Goal: Task Accomplishment & Management: Manage account settings

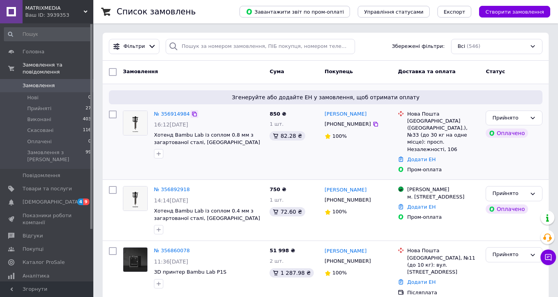
click at [194, 112] on icon at bounding box center [194, 114] width 6 height 6
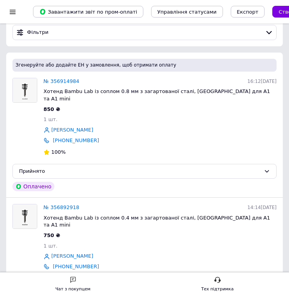
scroll to position [71, 0]
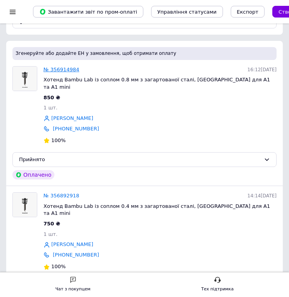
click at [70, 72] on link "№ 356914984" at bounding box center [62, 69] width 36 height 6
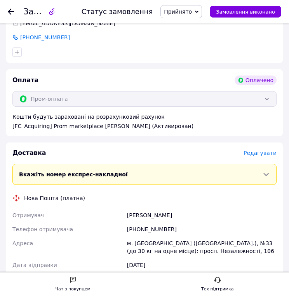
scroll to position [365, 0]
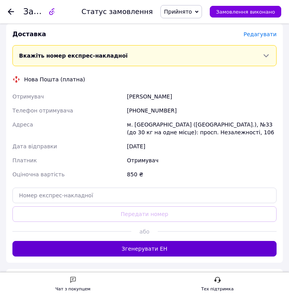
click at [135, 241] on button "Згенерувати ЕН" at bounding box center [144, 249] width 264 height 16
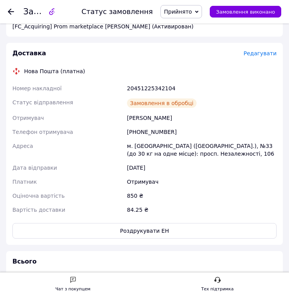
scroll to position [345, 0]
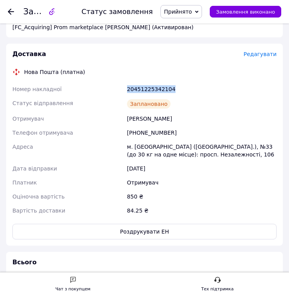
drag, startPoint x: 126, startPoint y: 79, endPoint x: 179, endPoint y: 81, distance: 52.5
click at [179, 82] on div "20451225342104" at bounding box center [202, 89] width 153 height 14
copy div "20451225342104"
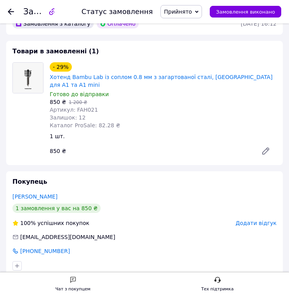
scroll to position [5, 0]
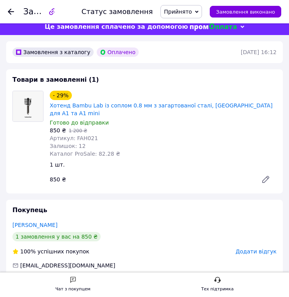
click at [96, 150] on span "Каталог ProSale: 82.28 ₴" at bounding box center [85, 153] width 70 height 6
drag, startPoint x: 96, startPoint y: 145, endPoint x: 109, endPoint y: 145, distance: 12.8
click at [109, 150] on span "Каталог ProSale: 82.28 ₴" at bounding box center [85, 153] width 70 height 6
copy span "82.28"
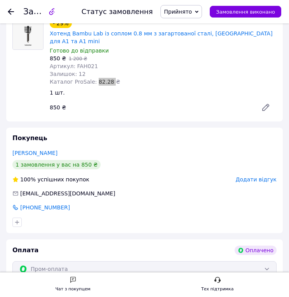
scroll to position [13, 0]
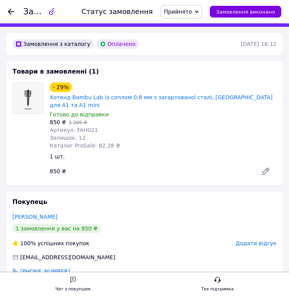
click at [11, 11] on icon at bounding box center [11, 12] width 6 height 6
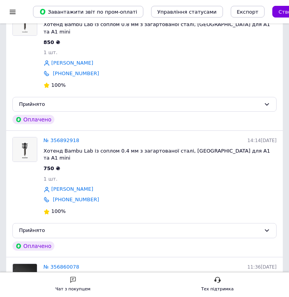
scroll to position [152, 0]
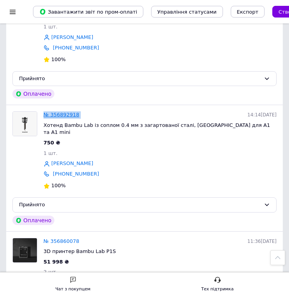
drag, startPoint x: 86, startPoint y: 107, endPoint x: 46, endPoint y: 107, distance: 39.7
click at [46, 110] on div "№ 356892918 14:14[DATE]" at bounding box center [160, 115] width 236 height 10
copy link "№ 356892918"
click at [79, 110] on div "№ 356892918" at bounding box center [61, 115] width 39 height 10
drag, startPoint x: 83, startPoint y: 104, endPoint x: 51, endPoint y: 105, distance: 31.9
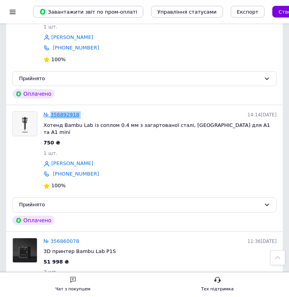
click at [51, 110] on div "№ 356892918 14:14[DATE]" at bounding box center [160, 115] width 236 height 10
copy link "356892918"
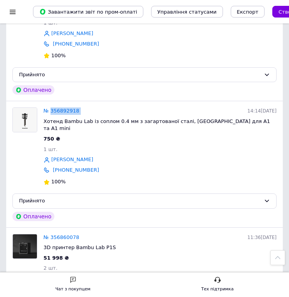
scroll to position [157, 0]
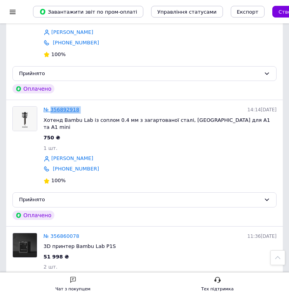
click at [59, 107] on link "№ 356892918" at bounding box center [62, 110] width 36 height 6
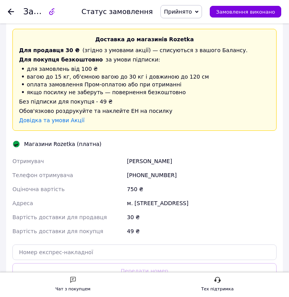
scroll to position [348, 0]
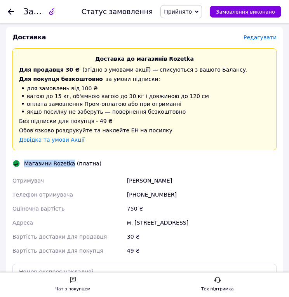
drag, startPoint x: 25, startPoint y: 154, endPoint x: 71, endPoint y: 154, distance: 45.9
click at [71, 159] on div "Магазини Rozetka (платна)" at bounding box center [62, 163] width 81 height 8
copy div "[PERSON_NAME]"
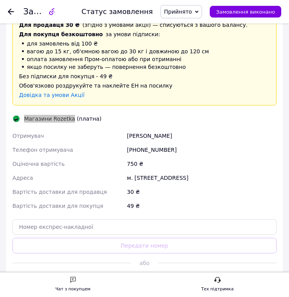
scroll to position [447, 0]
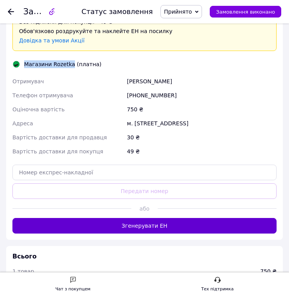
click at [166, 219] on button "Згенерувати ЕН" at bounding box center [144, 226] width 264 height 16
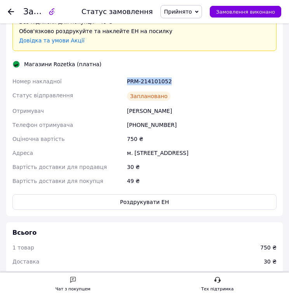
drag, startPoint x: 178, startPoint y: 72, endPoint x: 126, endPoint y: 73, distance: 52.5
click at [126, 74] on div "PRM-214101052" at bounding box center [202, 81] width 153 height 14
copy div "PRM-214101052"
click at [150, 194] on button "Роздрукувати ЕН" at bounding box center [144, 202] width 264 height 16
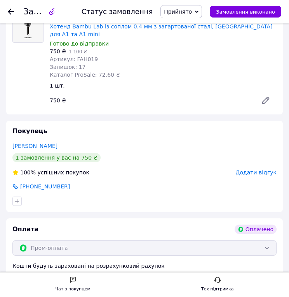
scroll to position [49, 0]
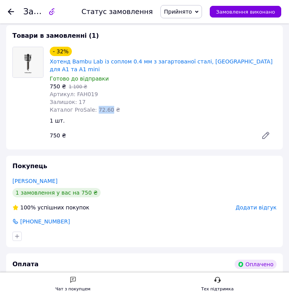
drag, startPoint x: 94, startPoint y: 102, endPoint x: 108, endPoint y: 101, distance: 13.3
click at [108, 107] on span "Каталог ProSale: 72.60 ₴" at bounding box center [85, 110] width 70 height 6
copy span "72.60"
click at [10, 11] on icon at bounding box center [11, 12] width 6 height 6
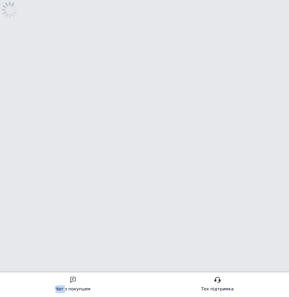
click at [10, 11] on icon at bounding box center [9, 9] width 19 height 19
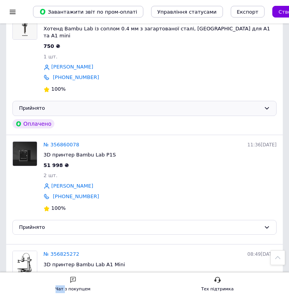
scroll to position [320, 0]
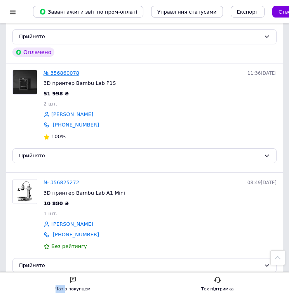
click at [70, 70] on link "№ 356860078" at bounding box center [62, 73] width 36 height 6
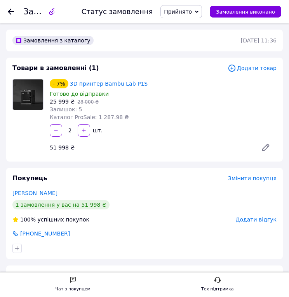
click at [9, 9] on div at bounding box center [11, 12] width 6 height 8
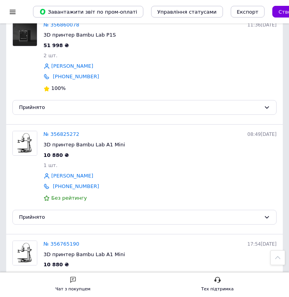
scroll to position [268, 0]
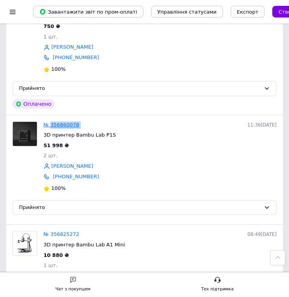
drag, startPoint x: 82, startPoint y: 108, endPoint x: 51, endPoint y: 107, distance: 30.7
click at [51, 120] on div "№ 356860078 11:36[DATE]" at bounding box center [160, 125] width 236 height 10
copy link "356860078"
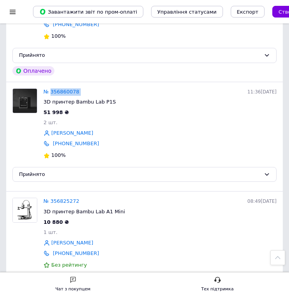
scroll to position [300, 0]
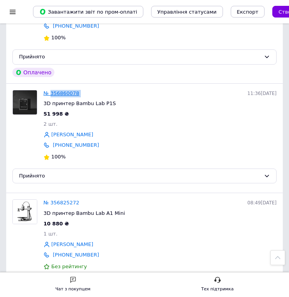
click at [62, 90] on link "№ 356860078" at bounding box center [62, 93] width 36 height 6
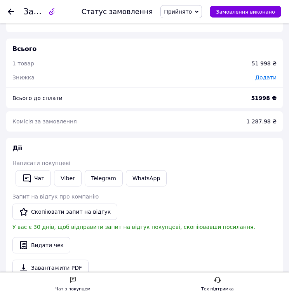
scroll to position [358, 0]
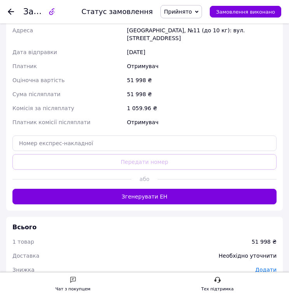
click at [73, 281] on use at bounding box center [72, 279] width 5 height 6
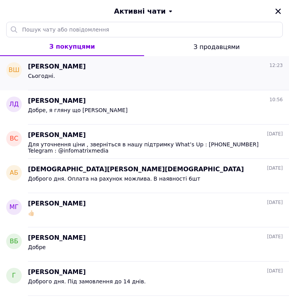
click at [93, 78] on div "Сьогодні." at bounding box center [155, 77] width 255 height 12
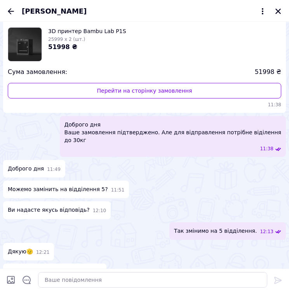
scroll to position [52, 0]
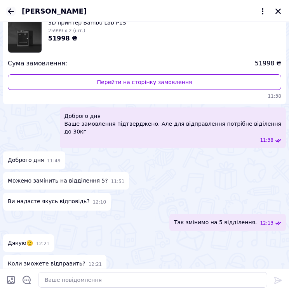
click at [10, 10] on icon "Назад" at bounding box center [10, 11] width 9 height 9
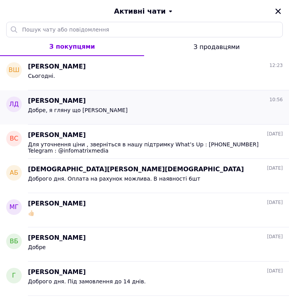
click at [63, 114] on div "Добре, я гляну що [PERSON_NAME]" at bounding box center [78, 112] width 100 height 11
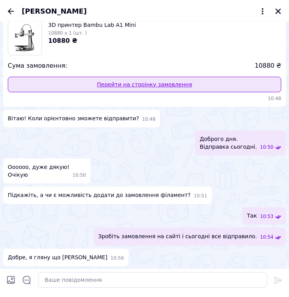
scroll to position [50, 0]
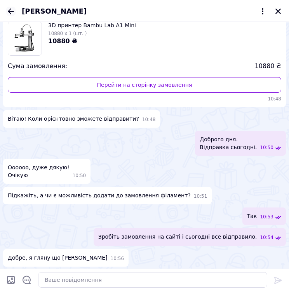
click at [12, 12] on icon "Назад" at bounding box center [10, 11] width 9 height 9
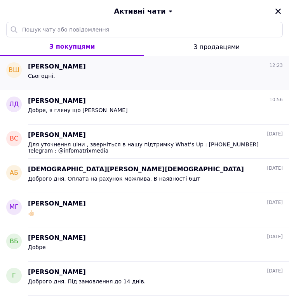
click at [85, 74] on div "Сьогодні." at bounding box center [155, 77] width 255 height 12
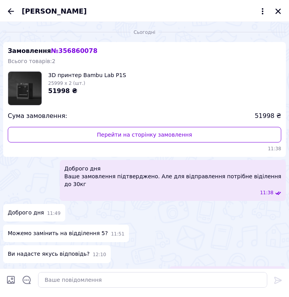
scroll to position [71, 0]
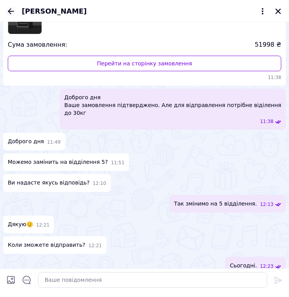
click at [12, 12] on icon "Назад" at bounding box center [10, 11] width 9 height 9
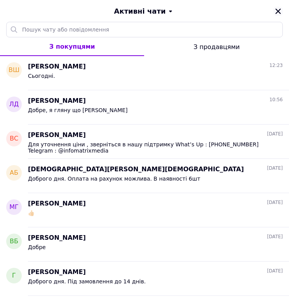
scroll to position [0, 0]
click at [279, 9] on icon "Закрити" at bounding box center [278, 11] width 7 height 7
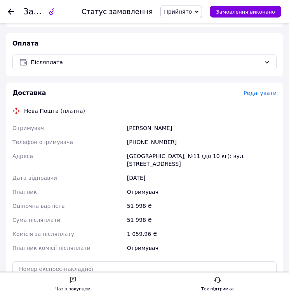
scroll to position [220, 0]
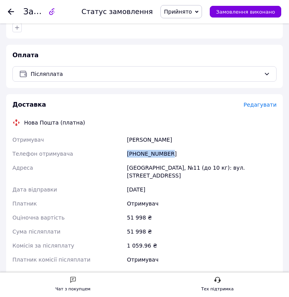
drag, startPoint x: 179, startPoint y: 153, endPoint x: 127, endPoint y: 152, distance: 52.1
click at [127, 152] on div "[PHONE_NUMBER]" at bounding box center [202, 154] width 153 height 14
copy div "[PHONE_NUMBER]"
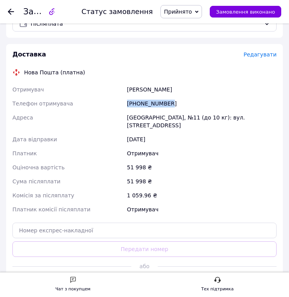
scroll to position [279, 0]
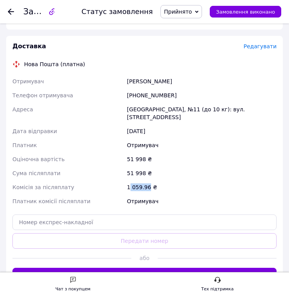
drag, startPoint x: 129, startPoint y: 179, endPoint x: 148, endPoint y: 176, distance: 19.3
click at [148, 180] on div "1 059.96 ₴" at bounding box center [202, 187] width 153 height 14
drag, startPoint x: 126, startPoint y: 178, endPoint x: 148, endPoint y: 178, distance: 22.5
click at [148, 180] on div "1 059.96 ₴" at bounding box center [202, 187] width 153 height 14
copy div "1 059.96"
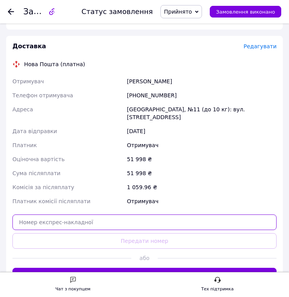
click at [106, 214] on input "text" at bounding box center [144, 222] width 264 height 16
paste input "20451225350098"
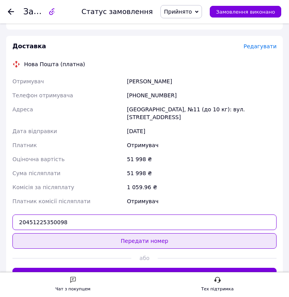
type input "20451225350098"
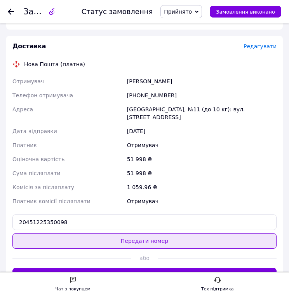
click at [117, 233] on button "Передати номер" at bounding box center [144, 241] width 264 height 16
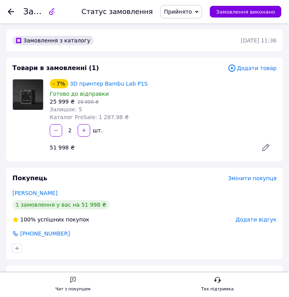
scroll to position [0, 0]
click at [10, 12] on use at bounding box center [11, 12] width 6 height 6
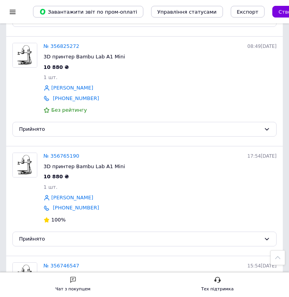
scroll to position [393, 0]
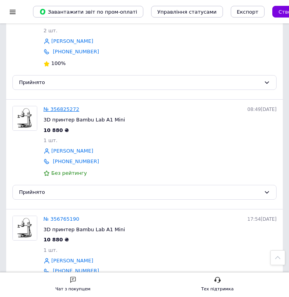
click at [63, 106] on link "№ 356825272" at bounding box center [62, 109] width 36 height 6
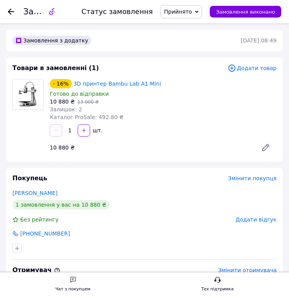
click at [12, 12] on use at bounding box center [11, 12] width 6 height 6
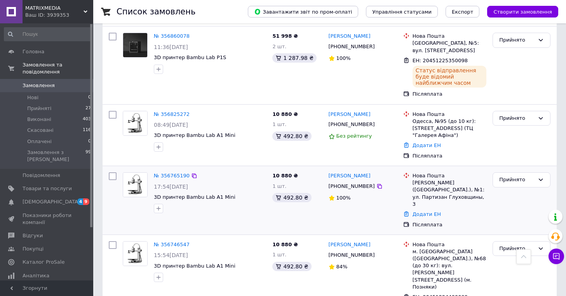
scroll to position [210, 0]
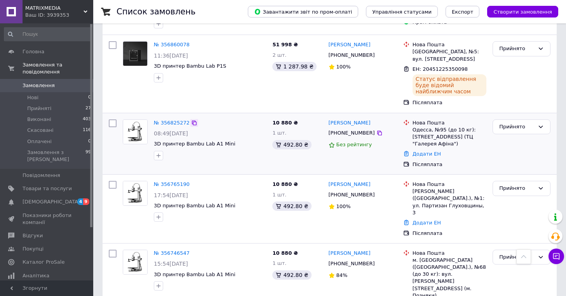
click at [194, 126] on icon at bounding box center [194, 123] width 6 height 6
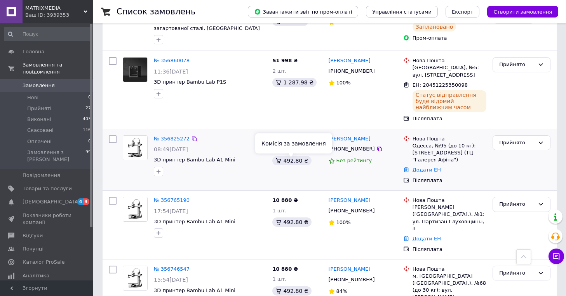
scroll to position [193, 0]
click at [176, 142] on link "№ 356825272" at bounding box center [172, 139] width 36 height 6
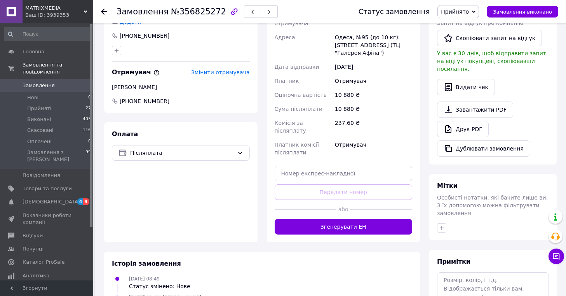
scroll to position [211, 0]
click at [557, 257] on icon at bounding box center [557, 256] width 7 height 7
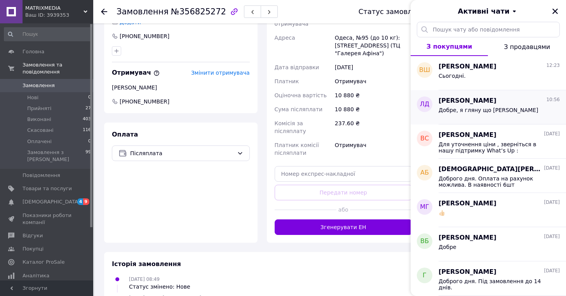
click at [463, 116] on div "Добре, я гляну що [PERSON_NAME]" at bounding box center [489, 112] width 100 height 11
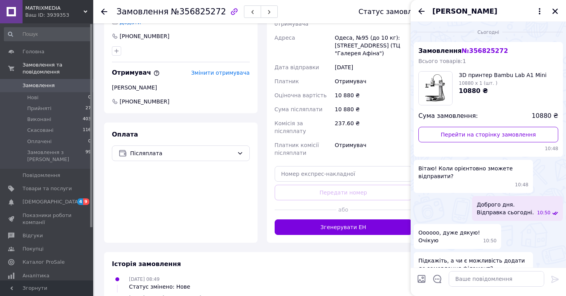
scroll to position [97, 0]
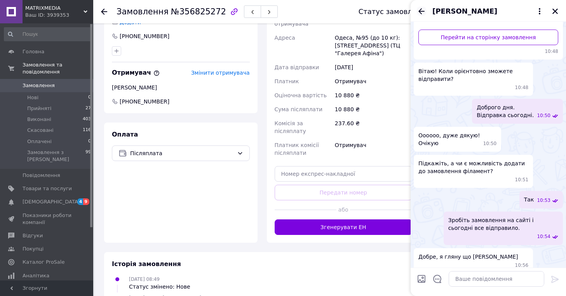
click at [420, 14] on icon "Назад" at bounding box center [421, 11] width 9 height 9
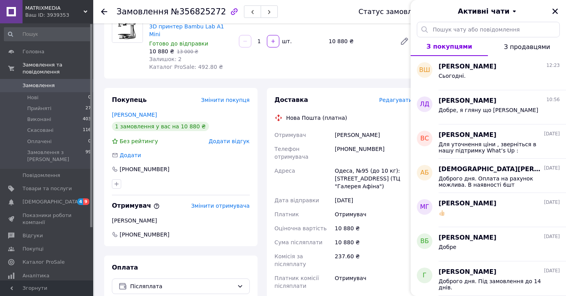
scroll to position [71, 0]
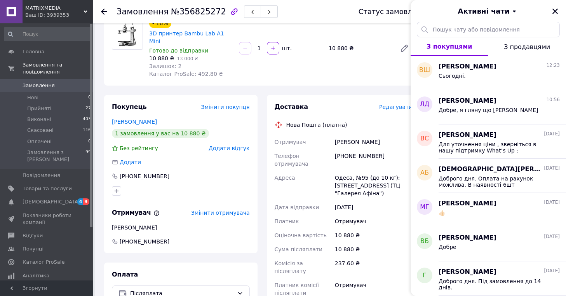
click at [394, 135] on div "[PERSON_NAME]" at bounding box center [374, 142] width 80 height 14
drag, startPoint x: 384, startPoint y: 148, endPoint x: 334, endPoint y: 148, distance: 50.1
click at [334, 149] on div "[PHONE_NUMBER]" at bounding box center [374, 160] width 80 height 22
drag, startPoint x: 370, startPoint y: 135, endPoint x: 330, endPoint y: 134, distance: 39.3
click at [330, 135] on div "Отримувач [PERSON_NAME] Телефон отримувача [PHONE_NUMBER] Адреса Одеса, №95 (до…" at bounding box center [343, 217] width 141 height 165
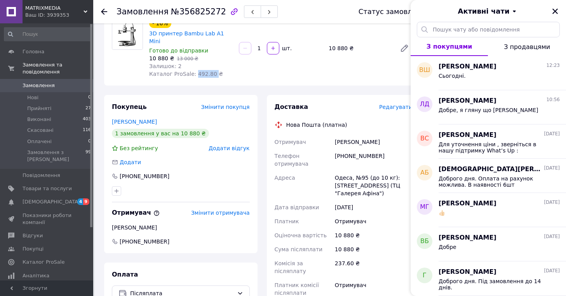
drag, startPoint x: 195, startPoint y: 66, endPoint x: 213, endPoint y: 66, distance: 17.9
click at [213, 71] on span "Каталог ProSale: 492.80 ₴" at bounding box center [186, 74] width 74 height 6
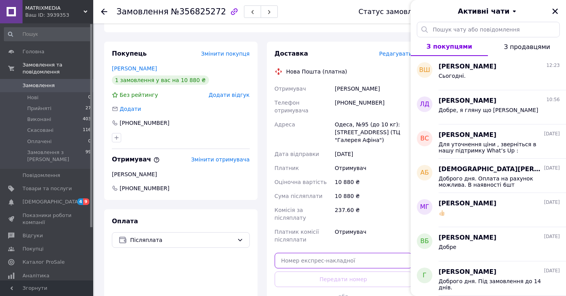
click at [333, 253] on input "text" at bounding box center [344, 261] width 138 height 16
paste input "20451225354024"
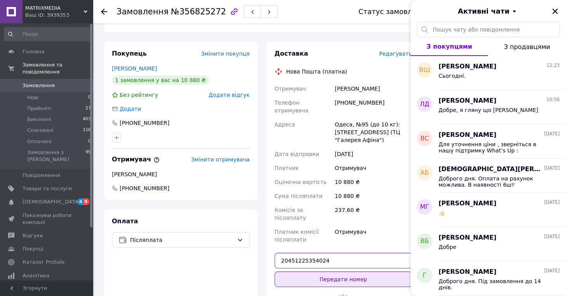
type input "20451225354024"
click at [349, 271] on button "Передати номер" at bounding box center [344, 279] width 138 height 16
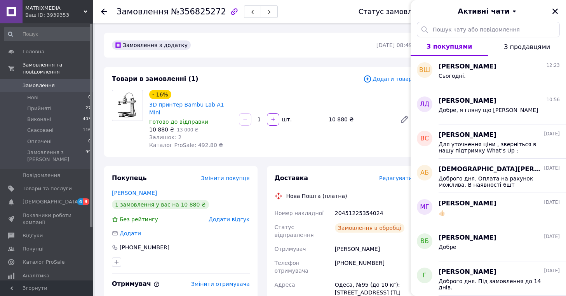
scroll to position [0, 0]
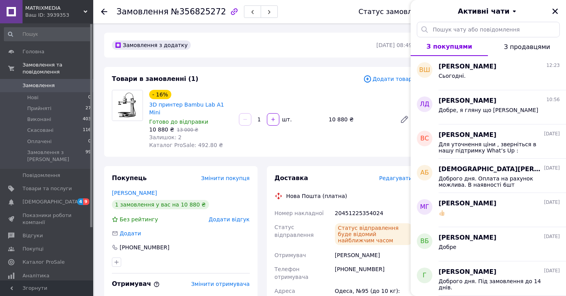
click at [103, 10] on icon at bounding box center [104, 12] width 6 height 6
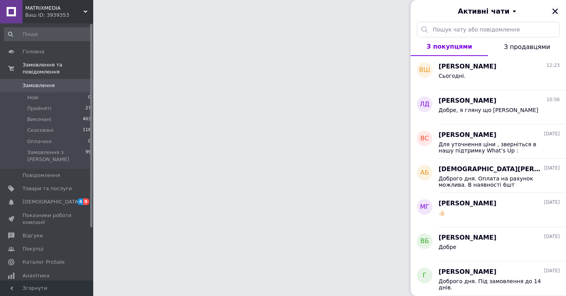
click at [557, 12] on icon "Закрити" at bounding box center [555, 11] width 7 height 7
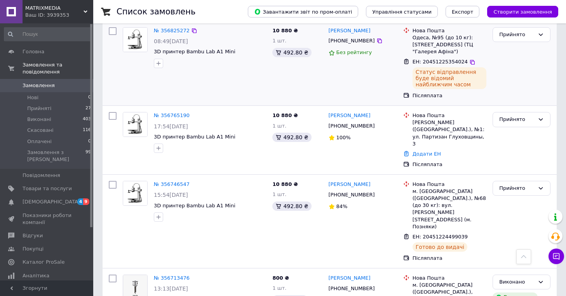
scroll to position [299, 0]
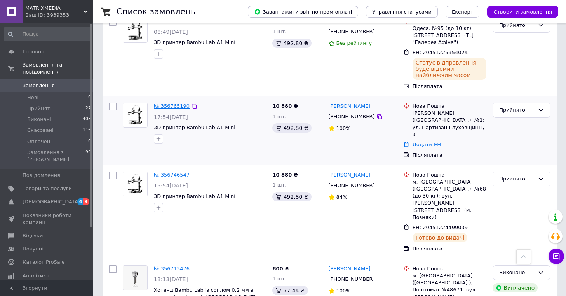
click at [176, 108] on link "№ 356765190" at bounding box center [172, 106] width 36 height 6
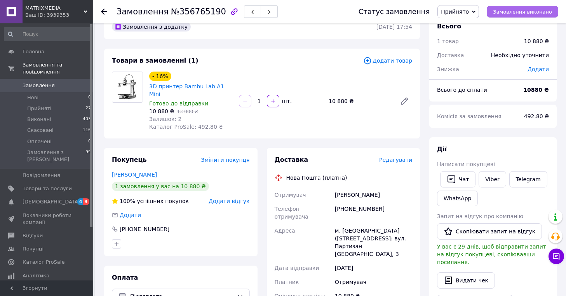
scroll to position [14, 0]
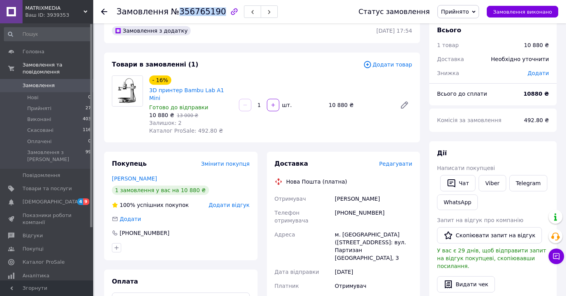
drag, startPoint x: 216, startPoint y: 14, endPoint x: 175, endPoint y: 13, distance: 40.8
click at [175, 14] on span "№356765190" at bounding box center [198, 11] width 55 height 9
drag, startPoint x: 380, startPoint y: 204, endPoint x: 335, endPoint y: 204, distance: 45.1
click at [335, 206] on div "[PHONE_NUMBER]" at bounding box center [374, 217] width 80 height 22
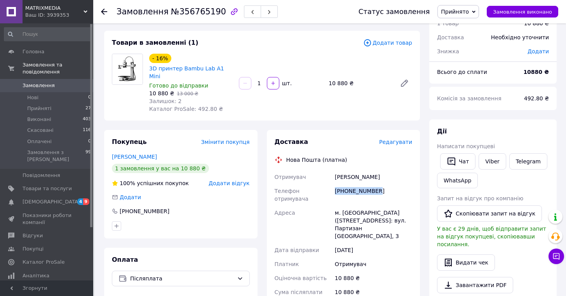
scroll to position [145, 0]
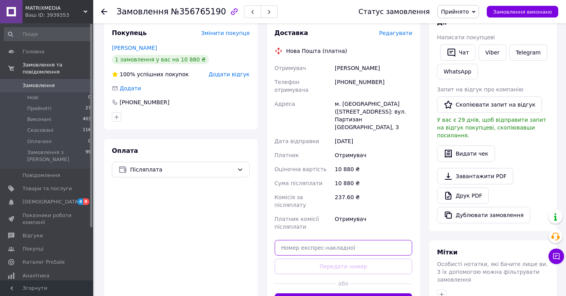
click at [301, 240] on input "text" at bounding box center [344, 248] width 138 height 16
paste input "20451225355307"
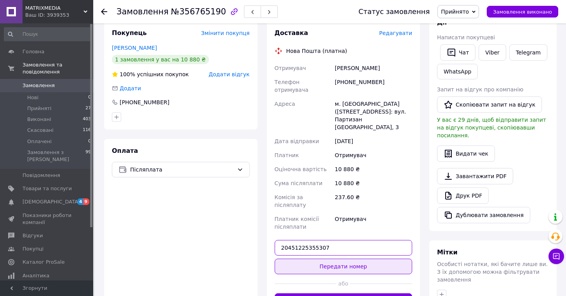
type input "20451225355307"
click at [342, 259] on button "Передати номер" at bounding box center [344, 267] width 138 height 16
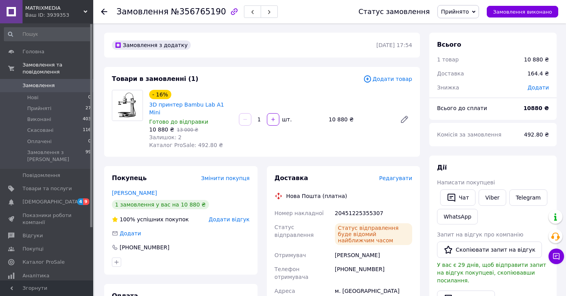
scroll to position [0, 0]
click at [106, 11] on use at bounding box center [104, 12] width 6 height 6
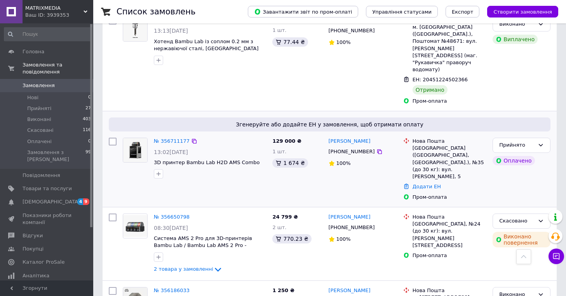
scroll to position [592, 0]
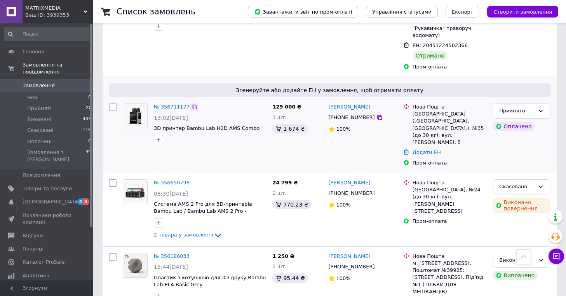
click at [192, 105] on icon at bounding box center [194, 107] width 5 height 5
click at [192, 104] on icon at bounding box center [194, 107] width 6 height 6
click at [377, 114] on icon at bounding box center [380, 117] width 6 height 6
drag, startPoint x: 284, startPoint y: 80, endPoint x: 298, endPoint y: 80, distance: 14.0
click at [298, 124] on div "1 674 ₴" at bounding box center [290, 128] width 35 height 9
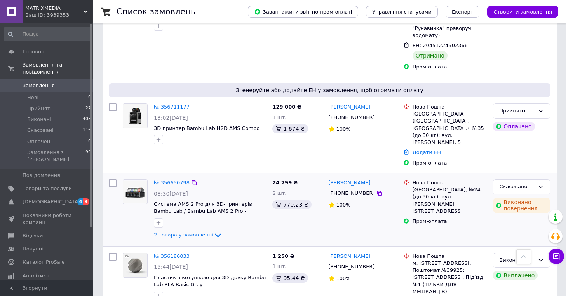
click at [213, 231] on icon at bounding box center [217, 235] width 9 height 9
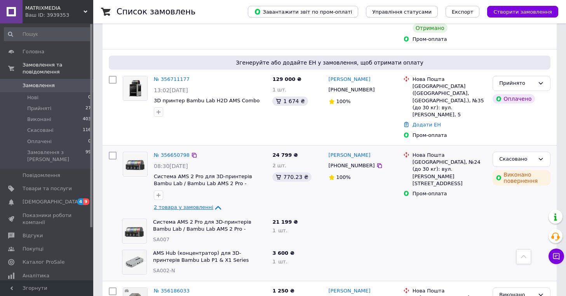
scroll to position [507, 0]
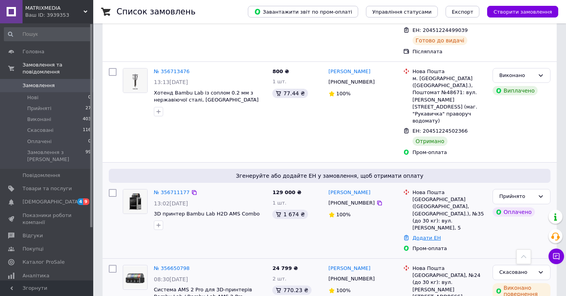
click at [423, 235] on link "Додати ЕН" at bounding box center [427, 238] width 28 height 6
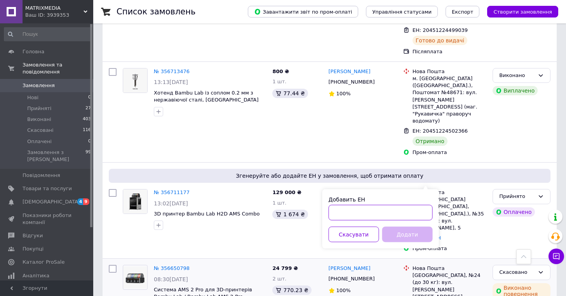
click at [363, 209] on input "Добавить ЕН" at bounding box center [381, 213] width 104 height 16
paste input "20451225357554"
type input "20451225357554"
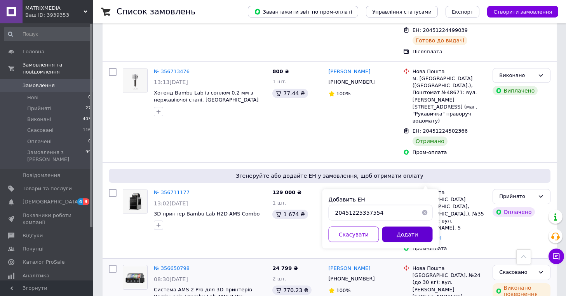
click at [410, 237] on button "Додати" at bounding box center [408, 235] width 51 height 16
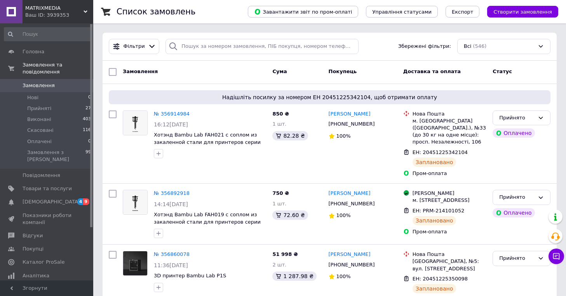
scroll to position [0, 0]
click at [44, 51] on span "Головна" at bounding box center [47, 51] width 49 height 7
